Goal: Task Accomplishment & Management: Use online tool/utility

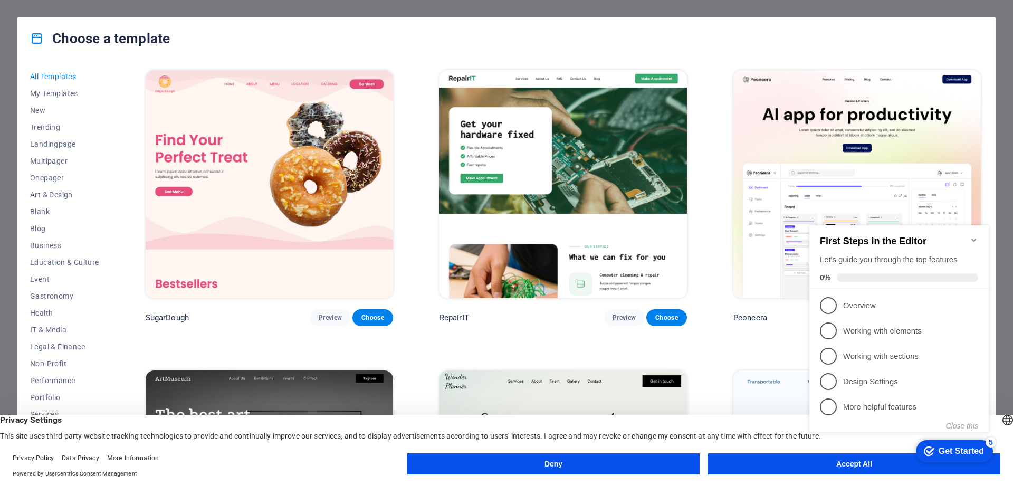
click at [976, 236] on icon "Minimize checklist" at bounding box center [973, 240] width 8 height 8
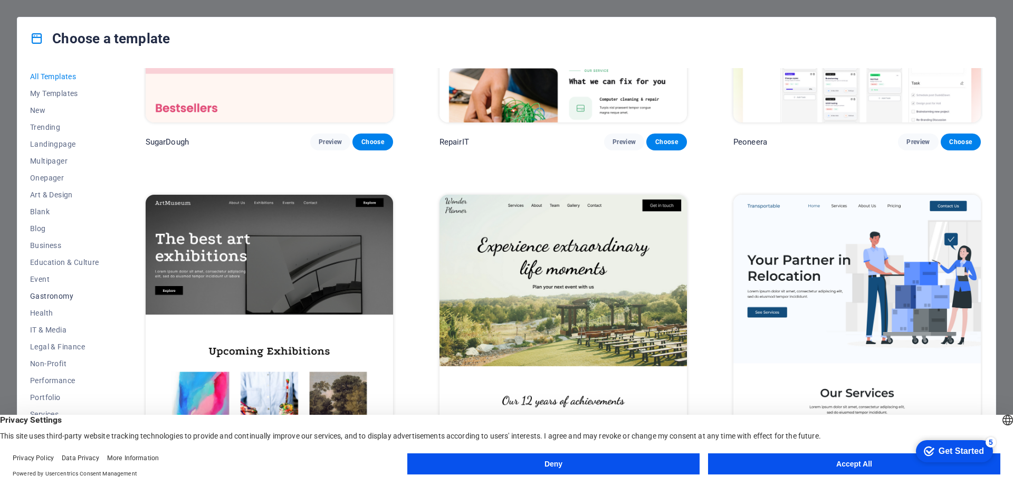
scroll to position [35, 0]
click at [809, 464] on button "Accept All" at bounding box center [854, 463] width 292 height 21
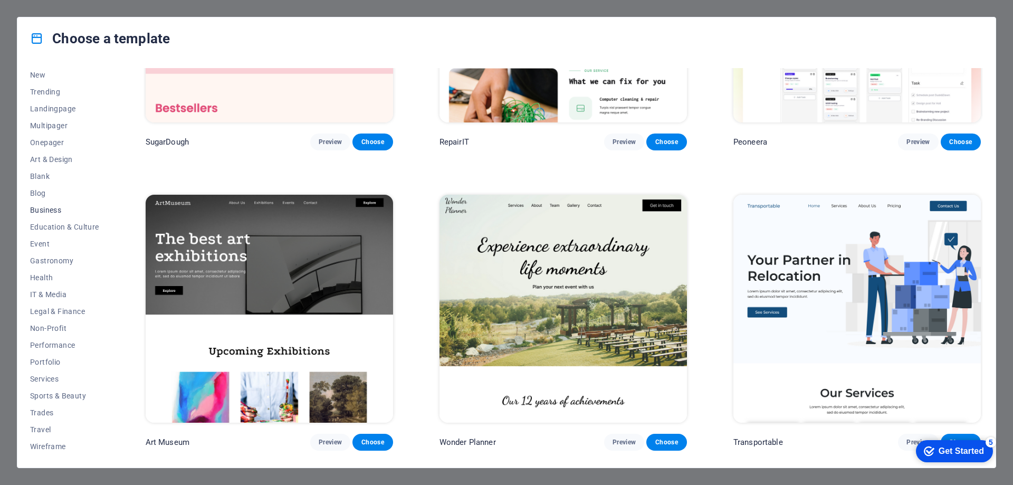
click at [48, 213] on span "Business" at bounding box center [64, 210] width 69 height 8
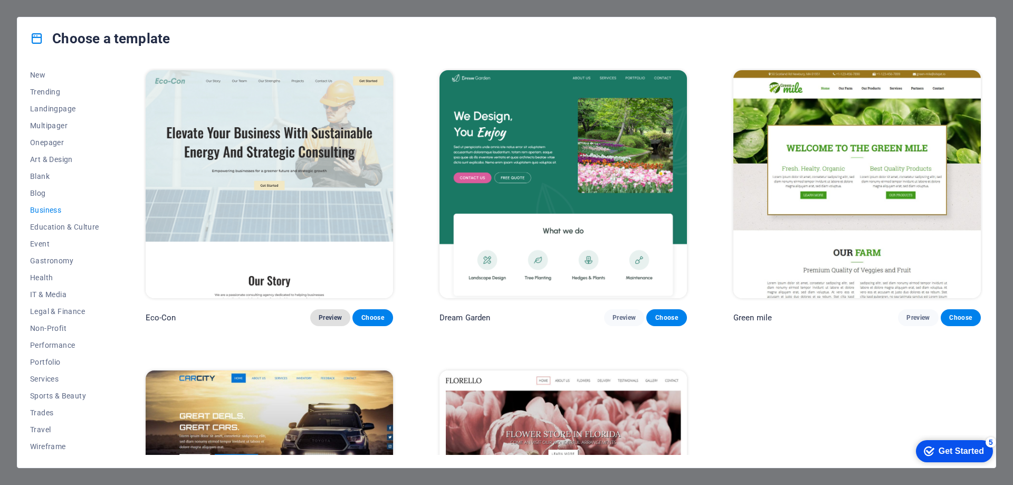
scroll to position [169, 0]
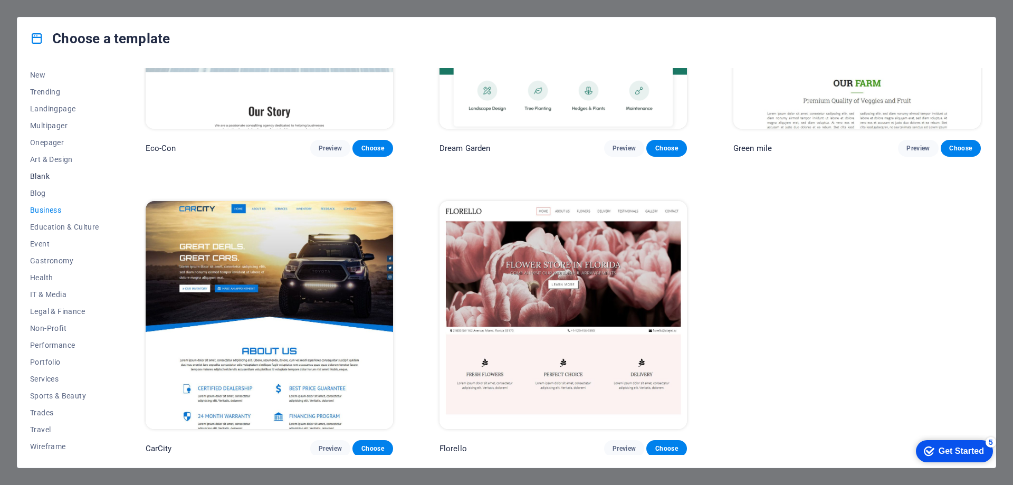
click at [40, 178] on span "Blank" at bounding box center [64, 176] width 69 height 8
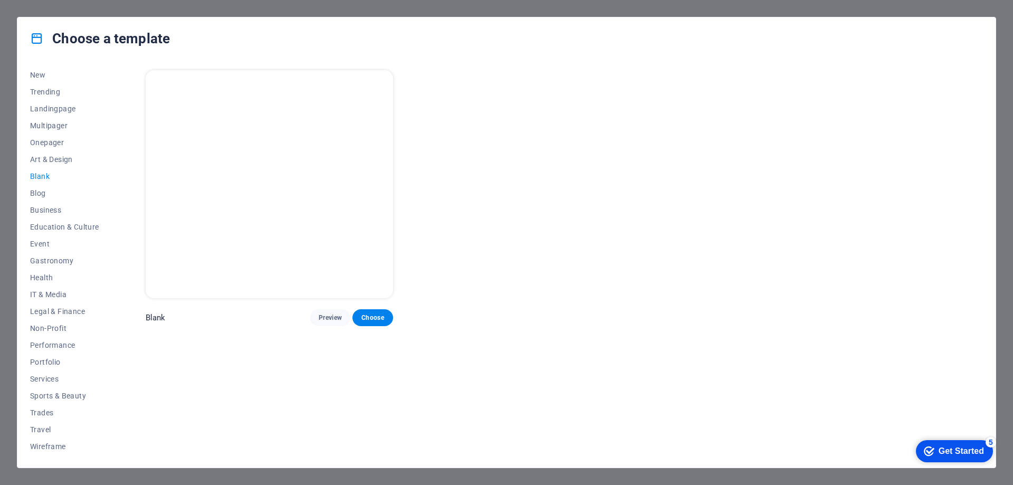
scroll to position [0, 0]
click at [46, 159] on span "Art & Design" at bounding box center [64, 159] width 69 height 8
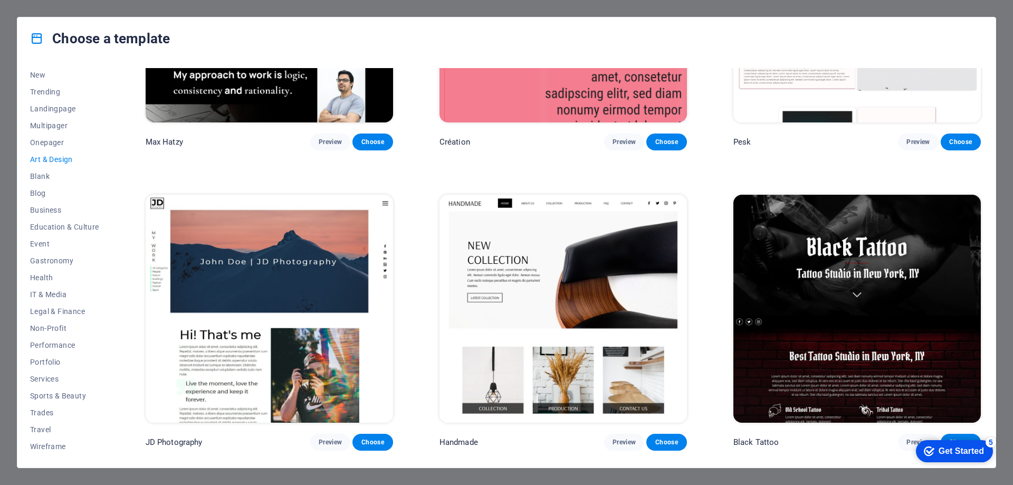
scroll to position [264, 0]
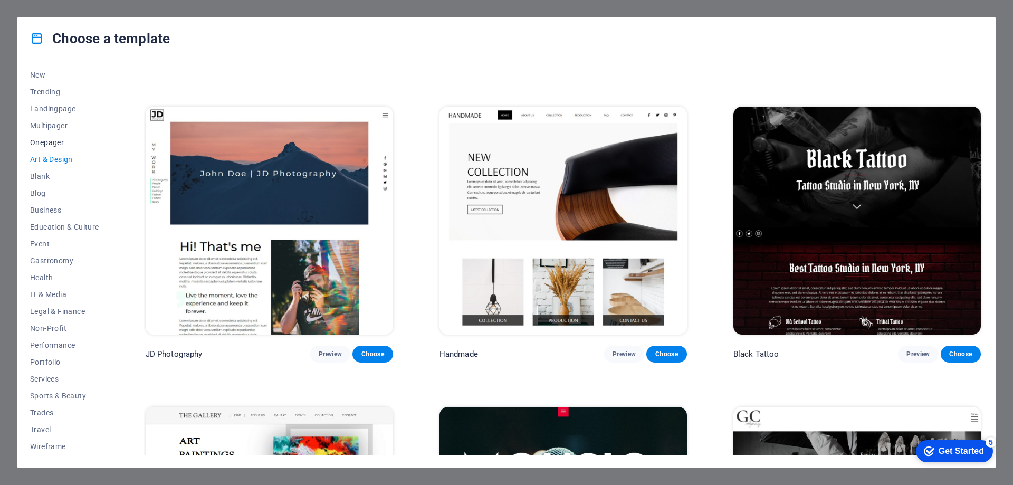
click at [50, 142] on span "Onepager" at bounding box center [64, 142] width 69 height 8
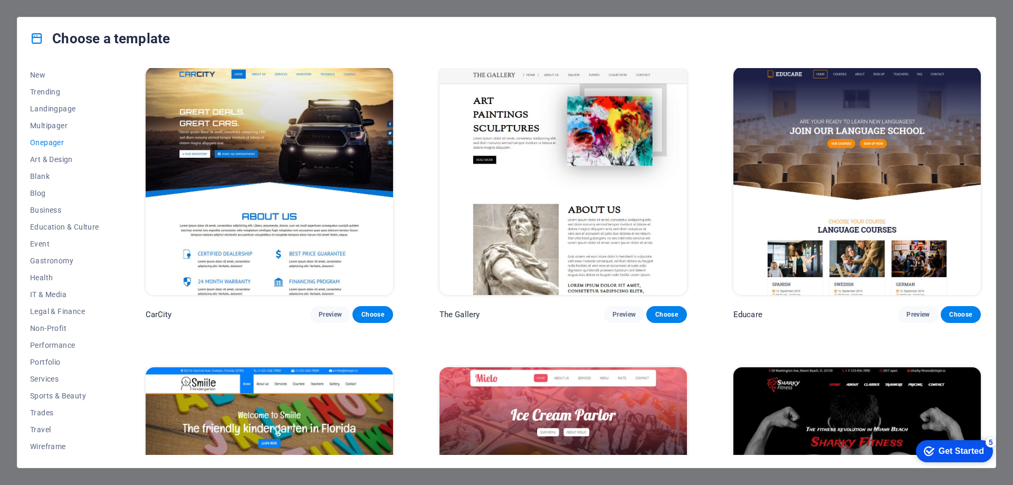
scroll to position [3782, 0]
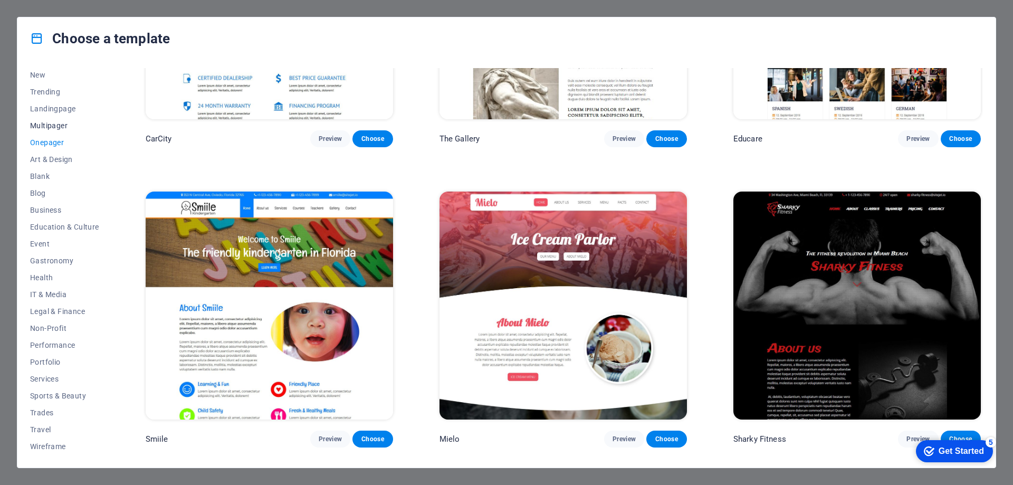
click at [57, 124] on span "Multipager" at bounding box center [64, 125] width 69 height 8
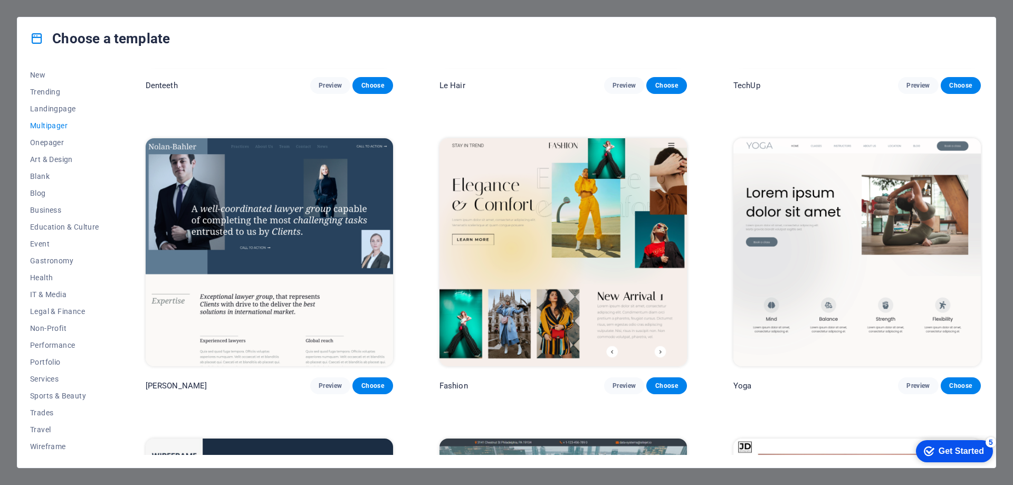
scroll to position [2459, 0]
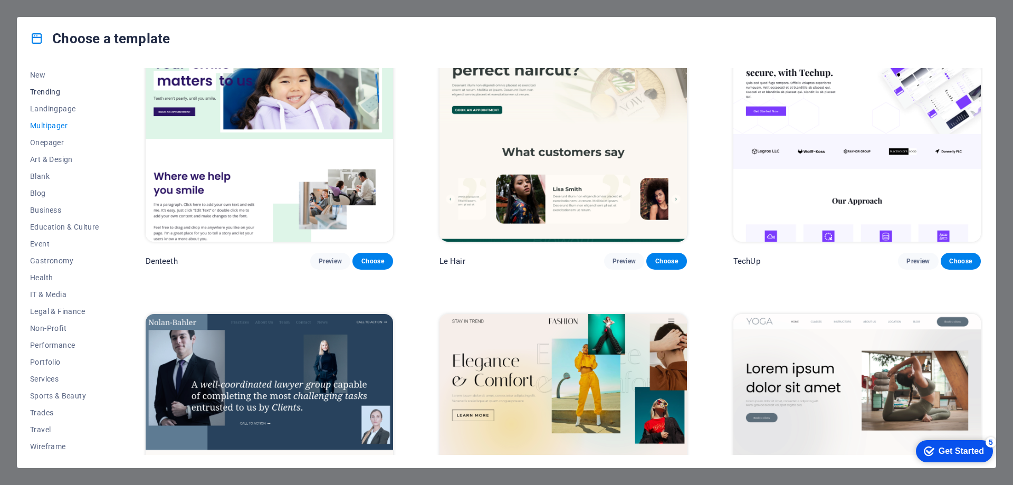
click at [47, 90] on span "Trending" at bounding box center [64, 92] width 69 height 8
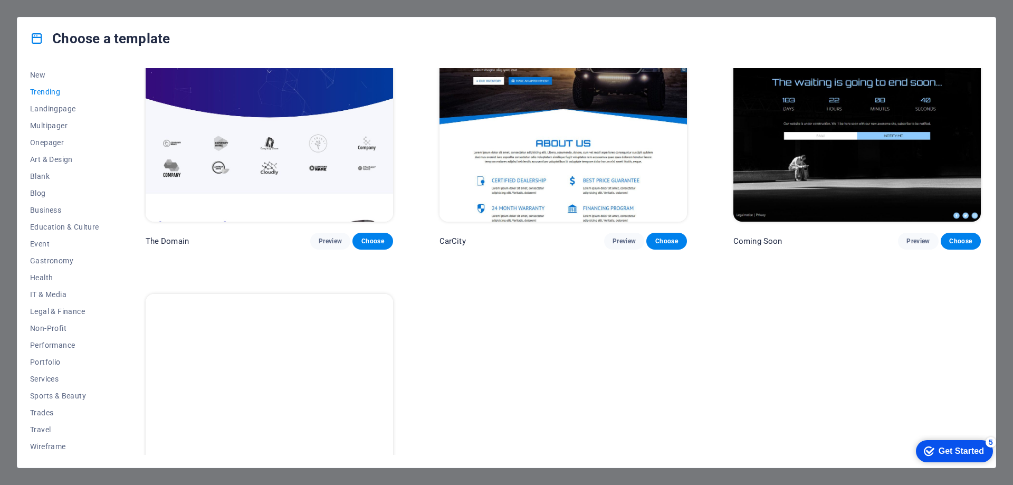
scroll to position [1366, 0]
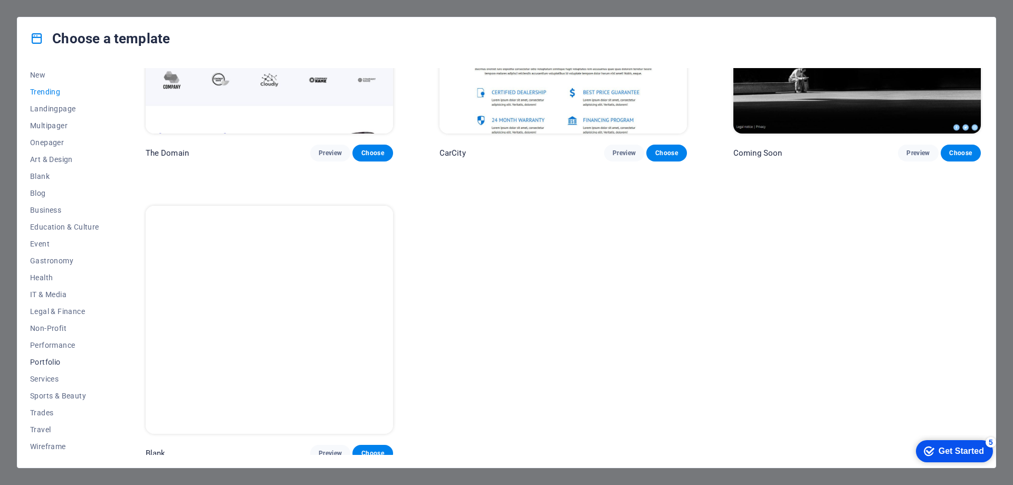
click at [45, 359] on span "Portfolio" at bounding box center [64, 362] width 69 height 8
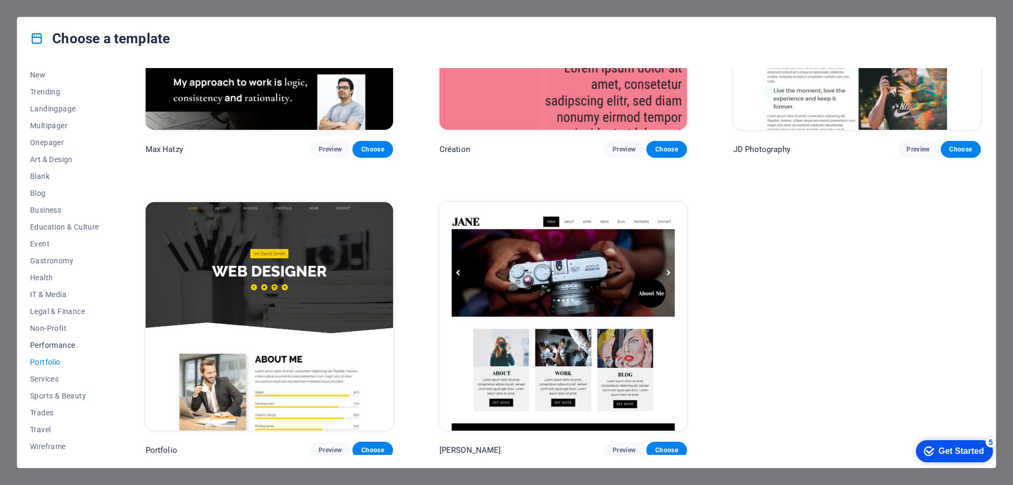
click at [65, 342] on span "Performance" at bounding box center [64, 345] width 69 height 8
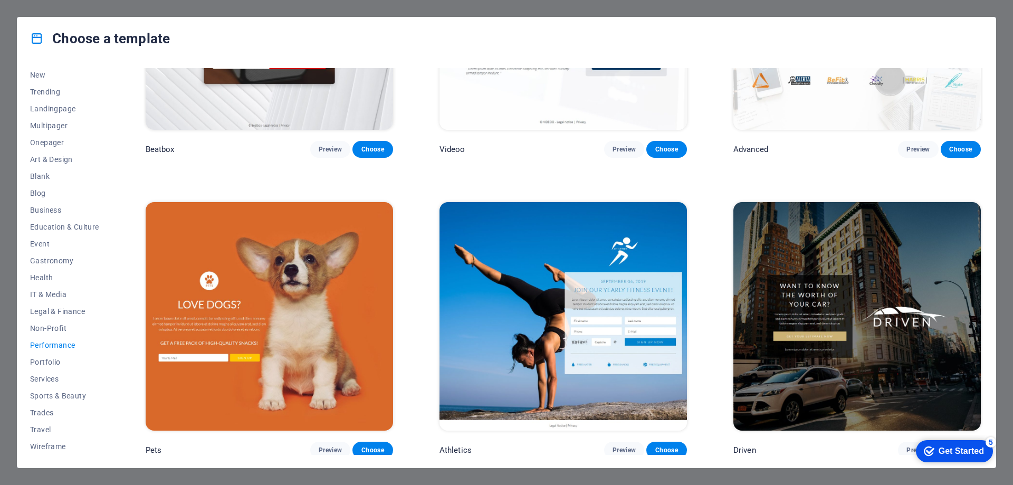
scroll to position [1366, 0]
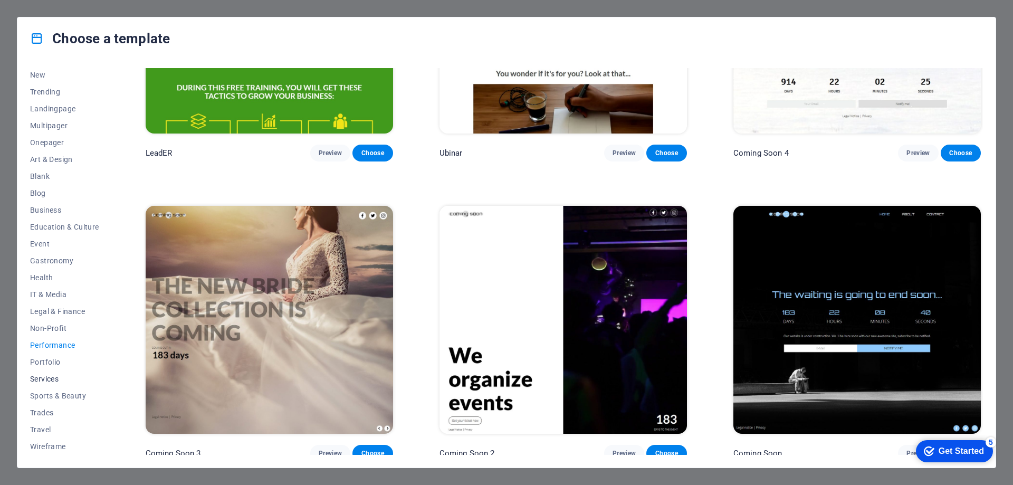
click at [51, 381] on span "Services" at bounding box center [64, 379] width 69 height 8
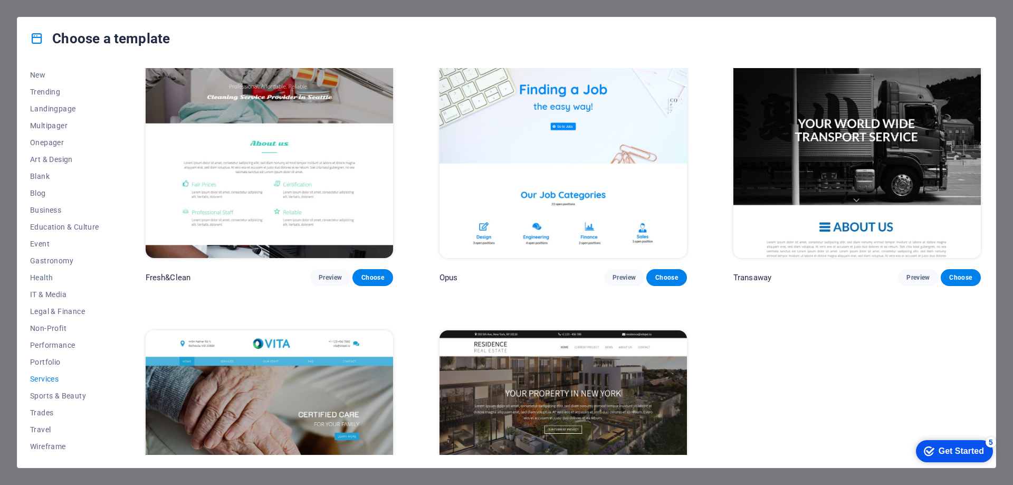
scroll to position [1665, 0]
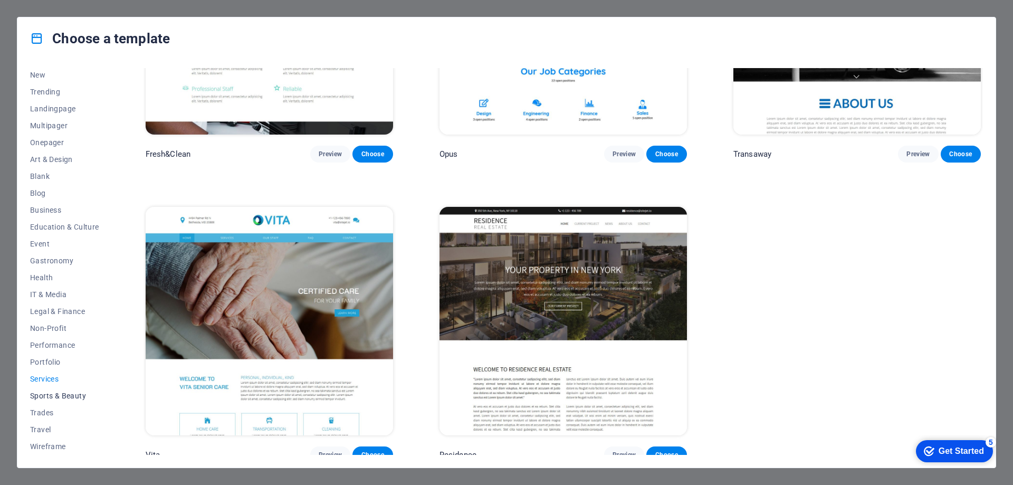
click at [49, 398] on span "Sports & Beauty" at bounding box center [64, 395] width 69 height 8
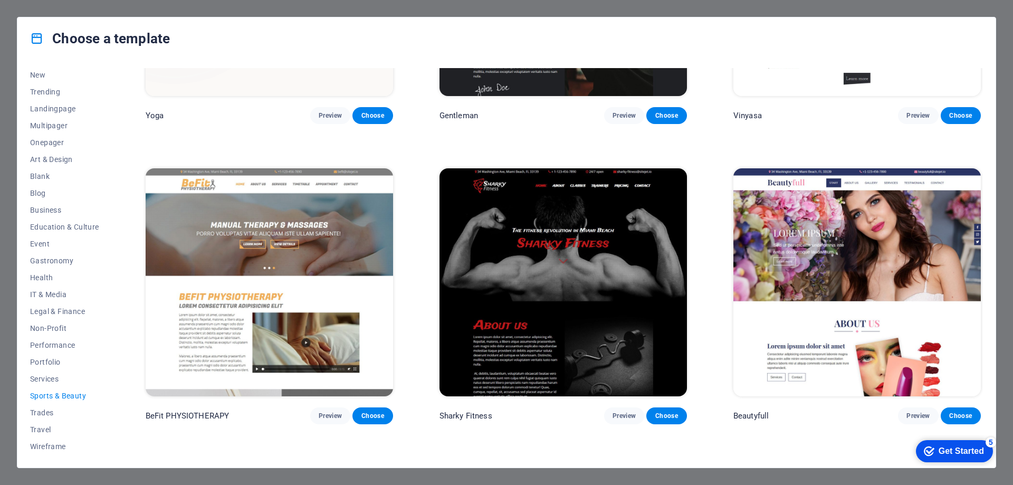
scroll to position [891, 0]
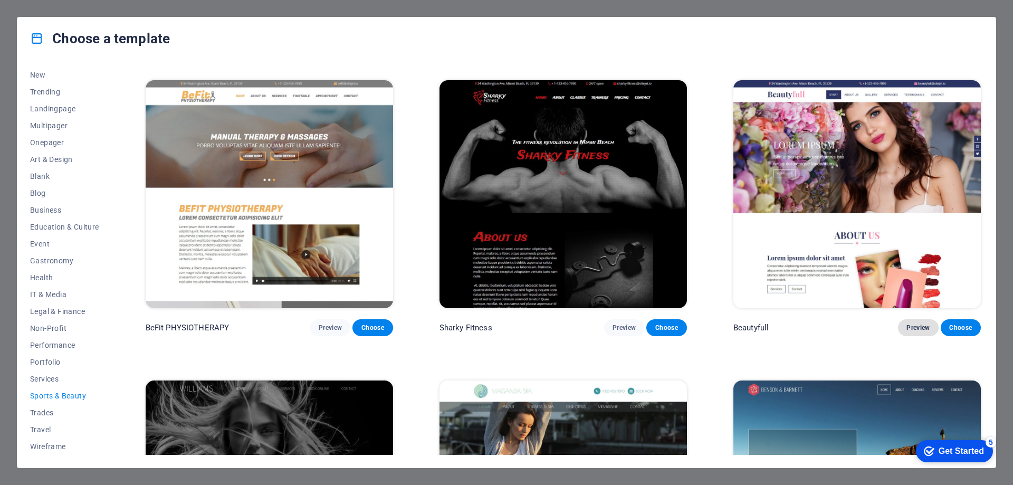
click at [928, 323] on button "Preview" at bounding box center [918, 327] width 40 height 17
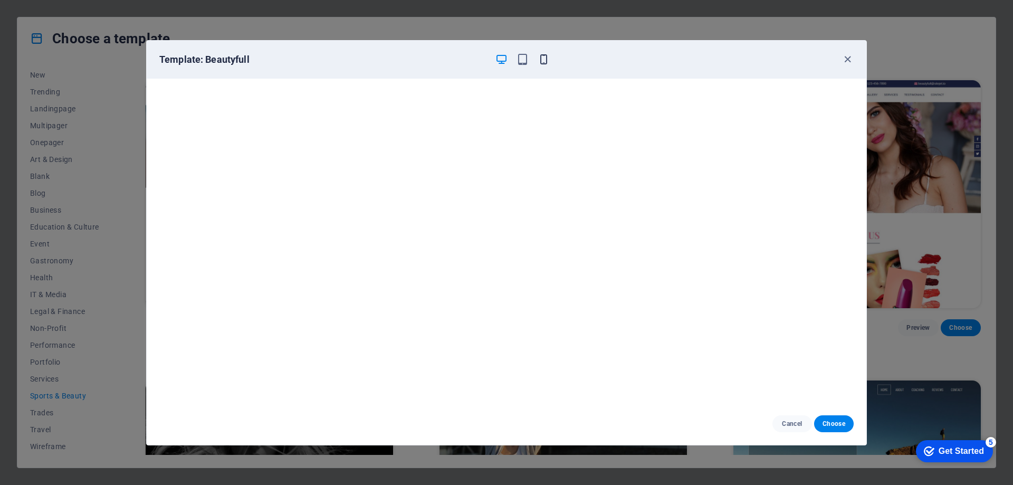
click at [541, 58] on icon "button" at bounding box center [543, 59] width 12 height 12
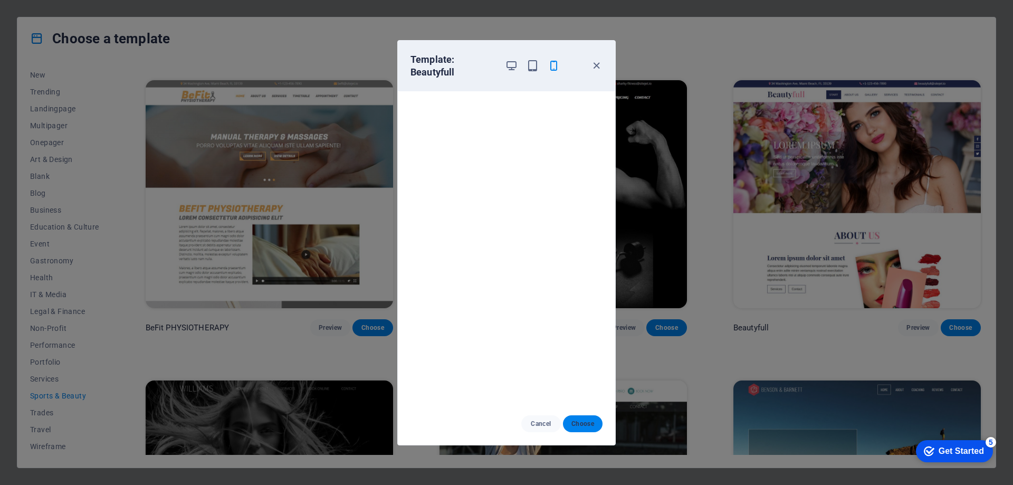
click at [574, 421] on span "Choose" at bounding box center [582, 423] width 23 height 8
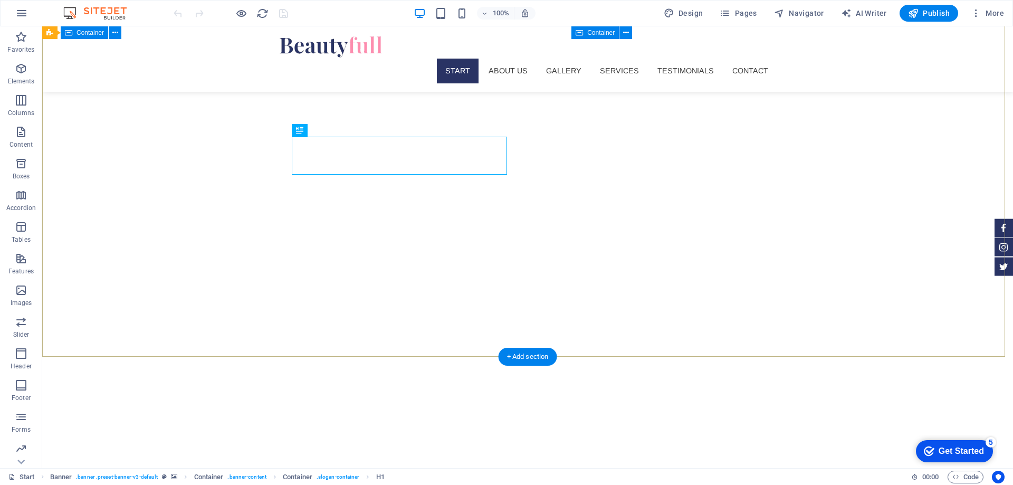
scroll to position [264, 0]
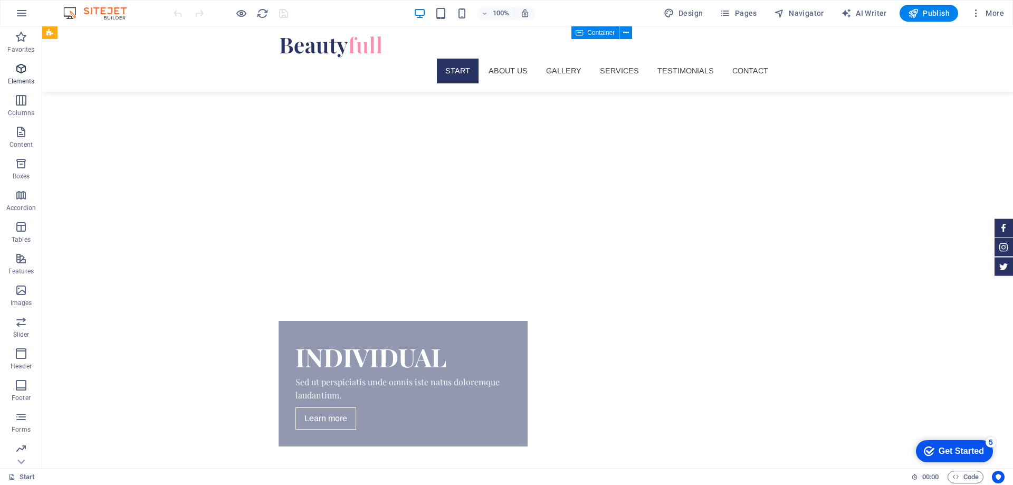
click at [14, 76] on span "Elements" at bounding box center [21, 74] width 42 height 25
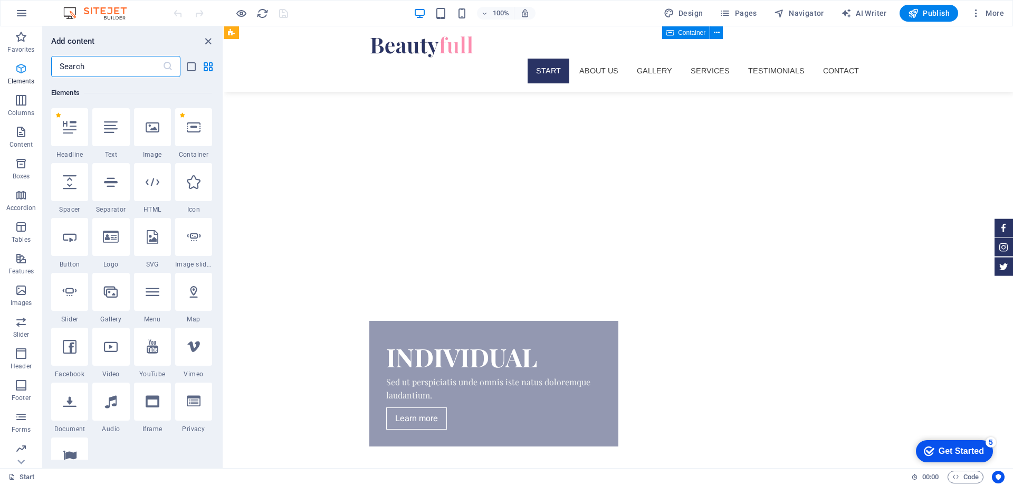
scroll to position [112, 0]
click at [14, 100] on span "Columns" at bounding box center [21, 106] width 42 height 25
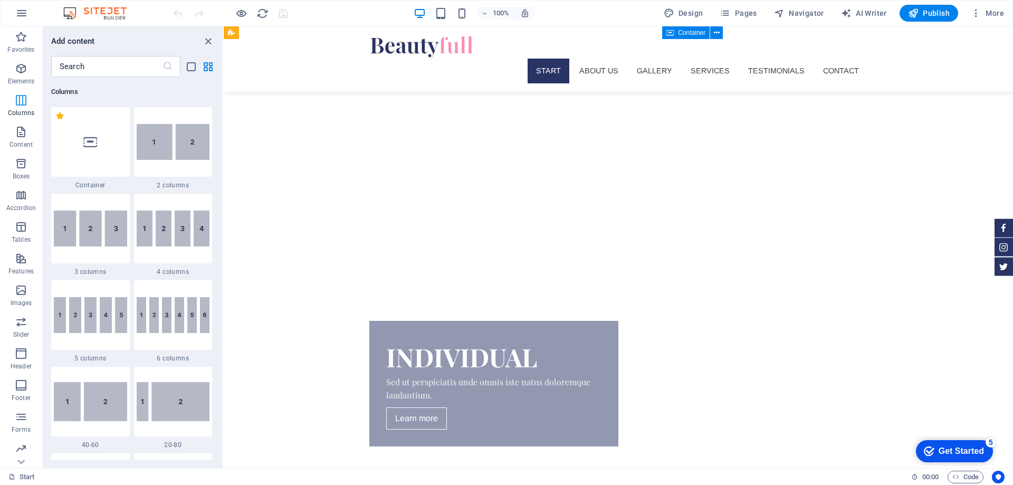
scroll to position [522, 0]
click at [85, 234] on img at bounding box center [90, 228] width 73 height 36
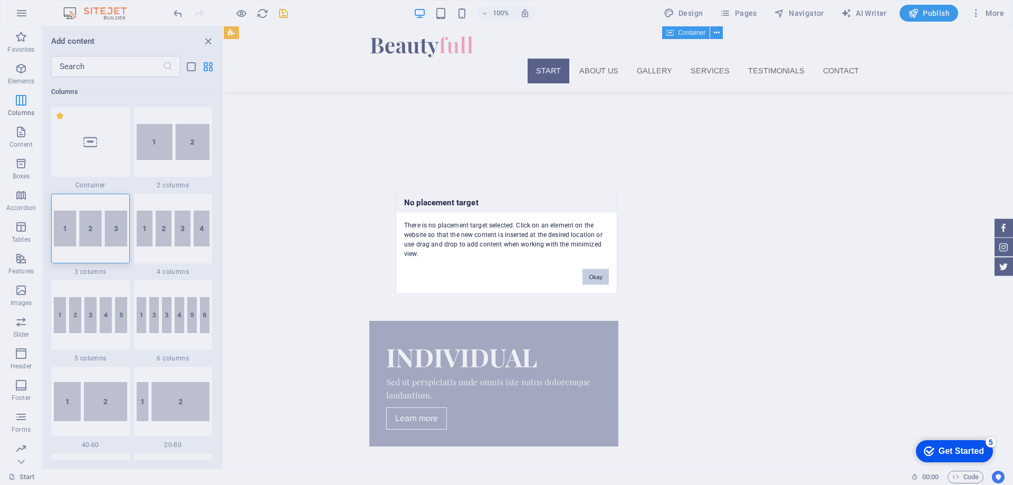
click at [597, 272] on button "Okay" at bounding box center [595, 276] width 26 height 16
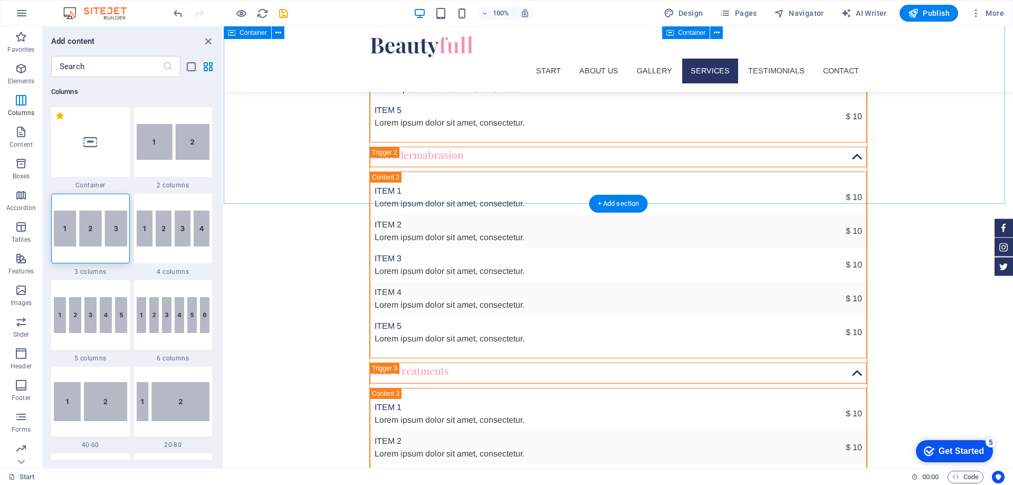
scroll to position [2374, 0]
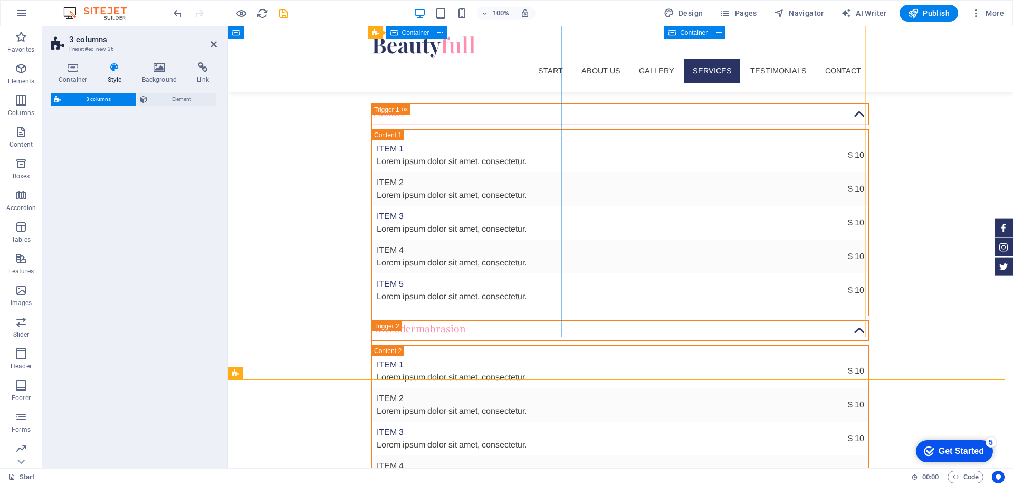
select select "rem"
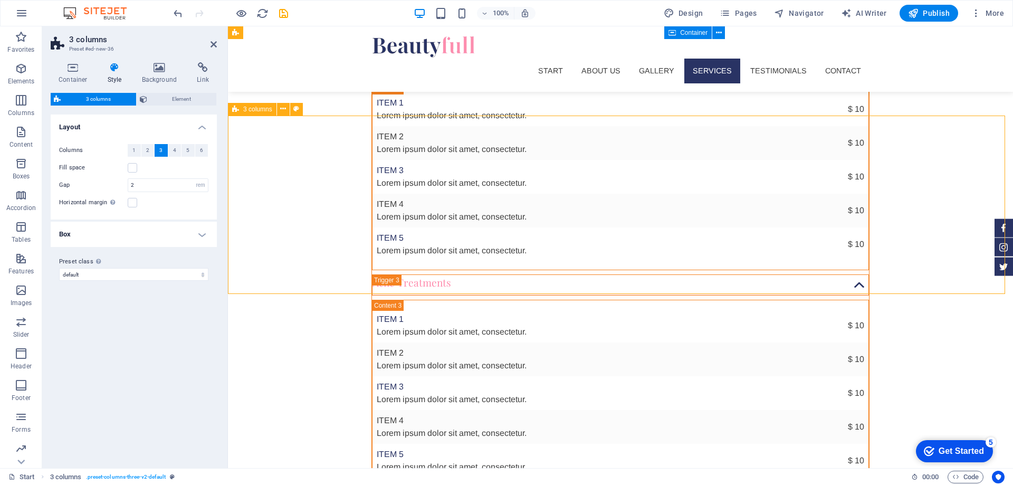
scroll to position [2547, 0]
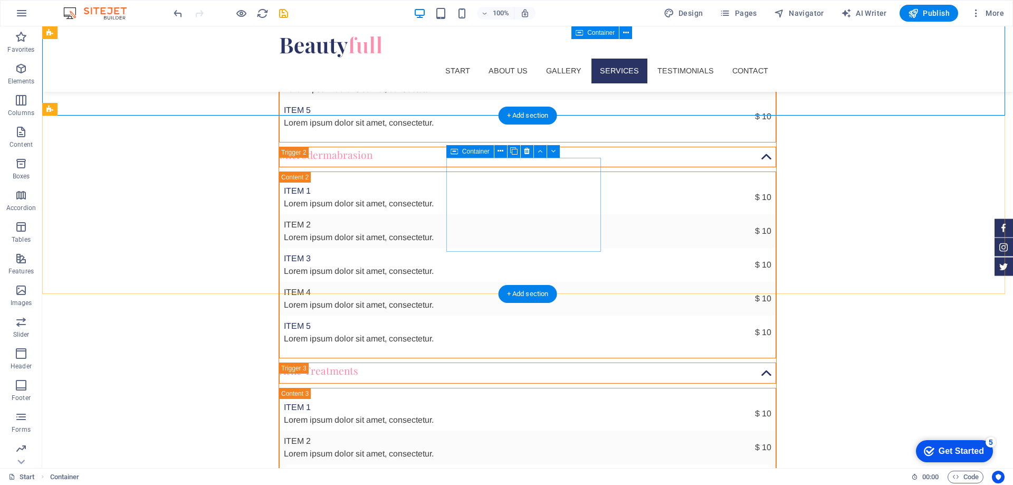
scroll to position [2728, 0]
